Goal: Information Seeking & Learning: Learn about a topic

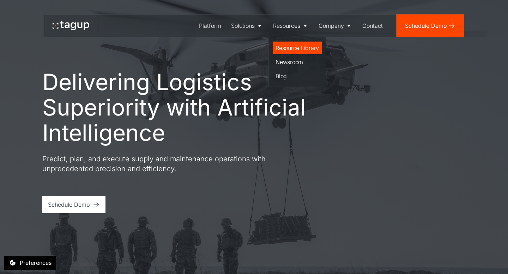
click at [286, 48] on div "Resource Library" at bounding box center [297, 48] width 43 height 8
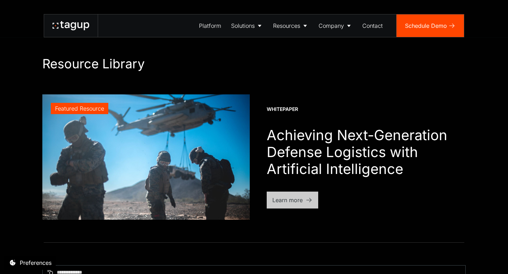
click at [282, 201] on div "Learn more" at bounding box center [287, 200] width 30 height 8
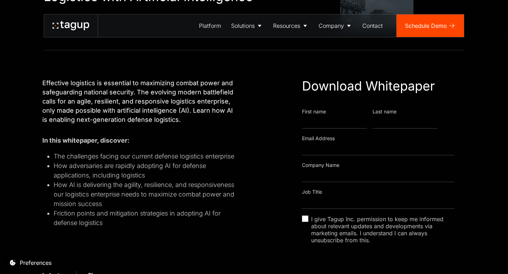
scroll to position [128, 0]
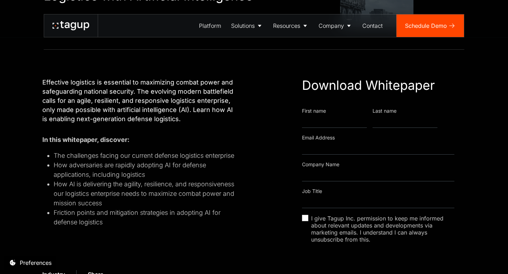
click at [202, 121] on p "Effective logistics is essential to maximizing combat power and safeguarding na…" at bounding box center [139, 101] width 195 height 46
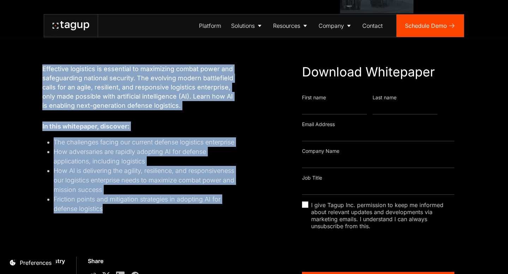
drag, startPoint x: 119, startPoint y: 223, endPoint x: 25, endPoint y: 67, distance: 182.5
click at [25, 67] on div "Effective logistics is essential to maximizing combat power and safeguarding na…" at bounding box center [254, 176] width 480 height 281
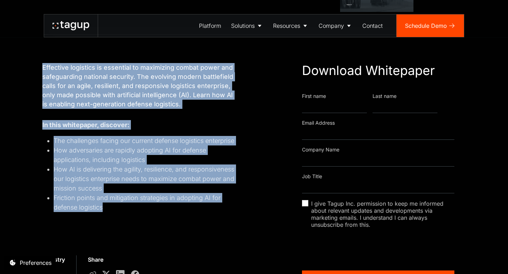
copy div "Effective logistics is essential to maximizing combat power and safeguarding na…"
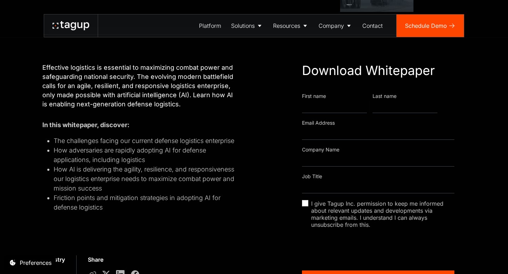
click at [135, 221] on div "In this whitepaper, discover: The challenges facing our current defense logisti…" at bounding box center [139, 176] width 195 height 113
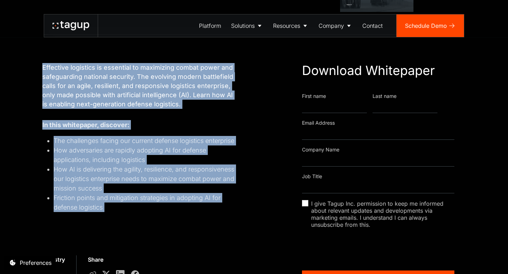
drag, startPoint x: 123, startPoint y: 212, endPoint x: 29, endPoint y: 62, distance: 177.7
click at [29, 62] on div "Effective logistics is essential to maximizing combat power and safeguarding na…" at bounding box center [254, 175] width 480 height 281
copy div "Effective logistics is essential to maximizing combat power and safeguarding na…"
